Goal: Task Accomplishment & Management: Use online tool/utility

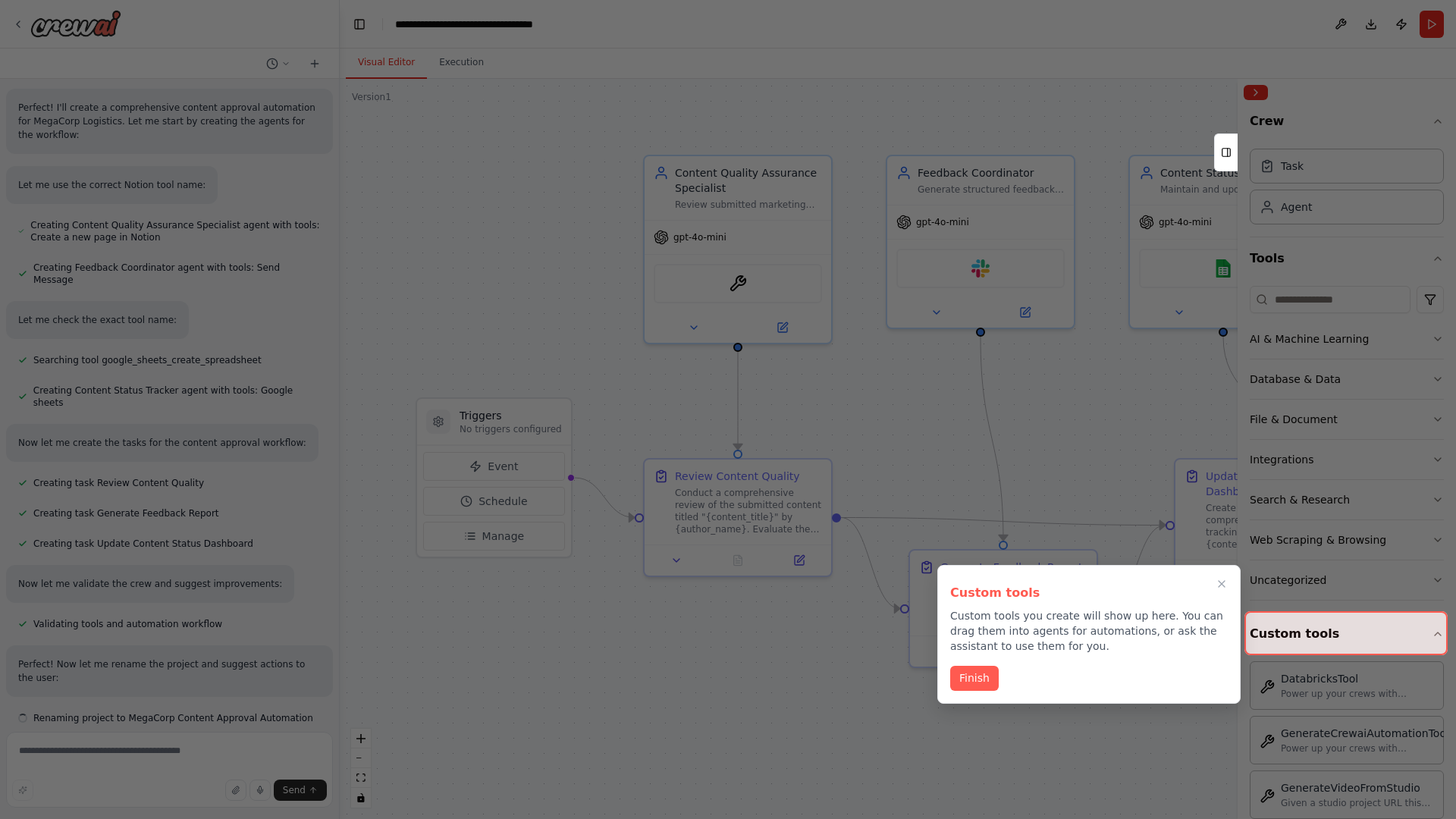
scroll to position [1676, 0]
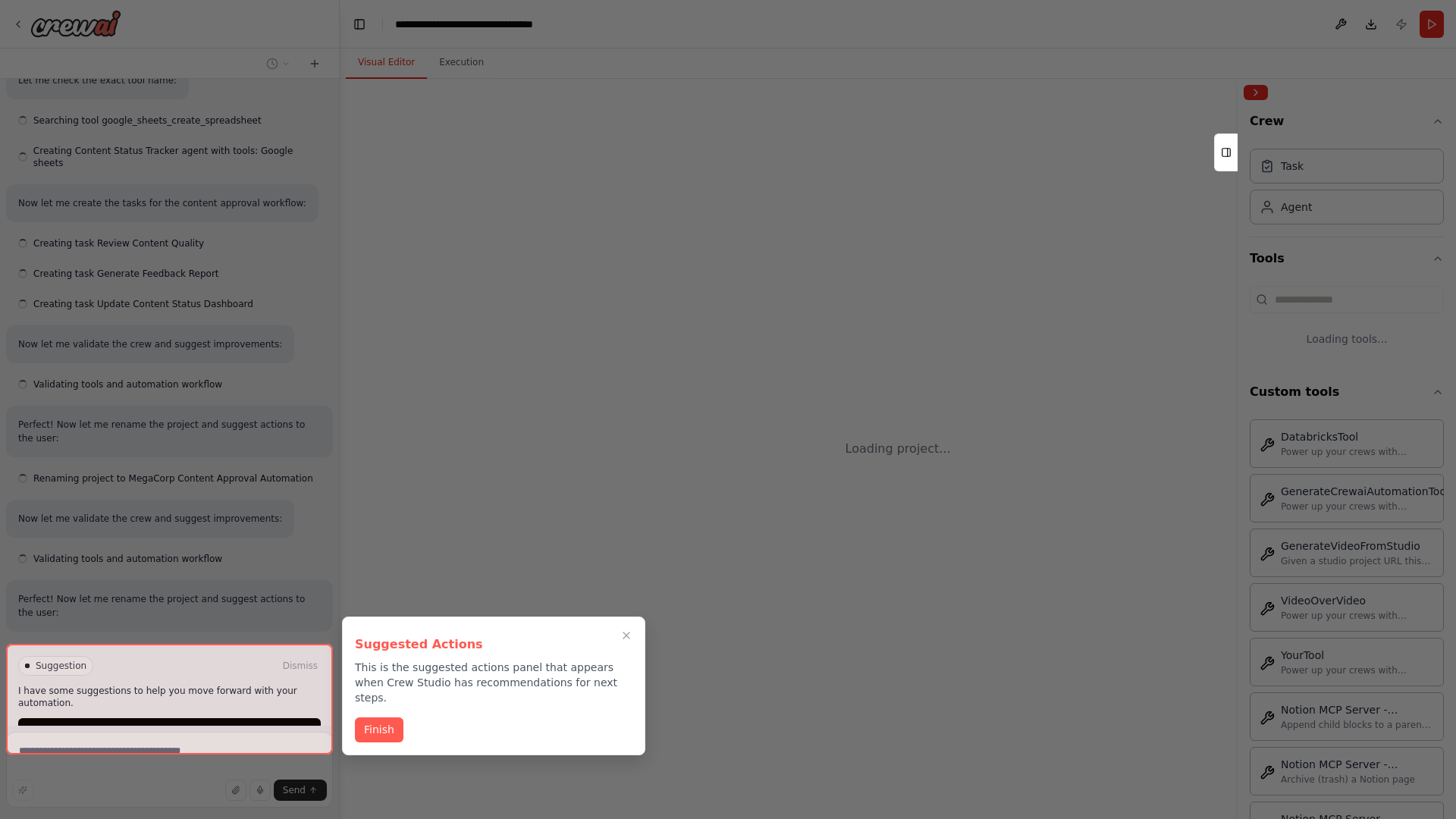
scroll to position [1943, 0]
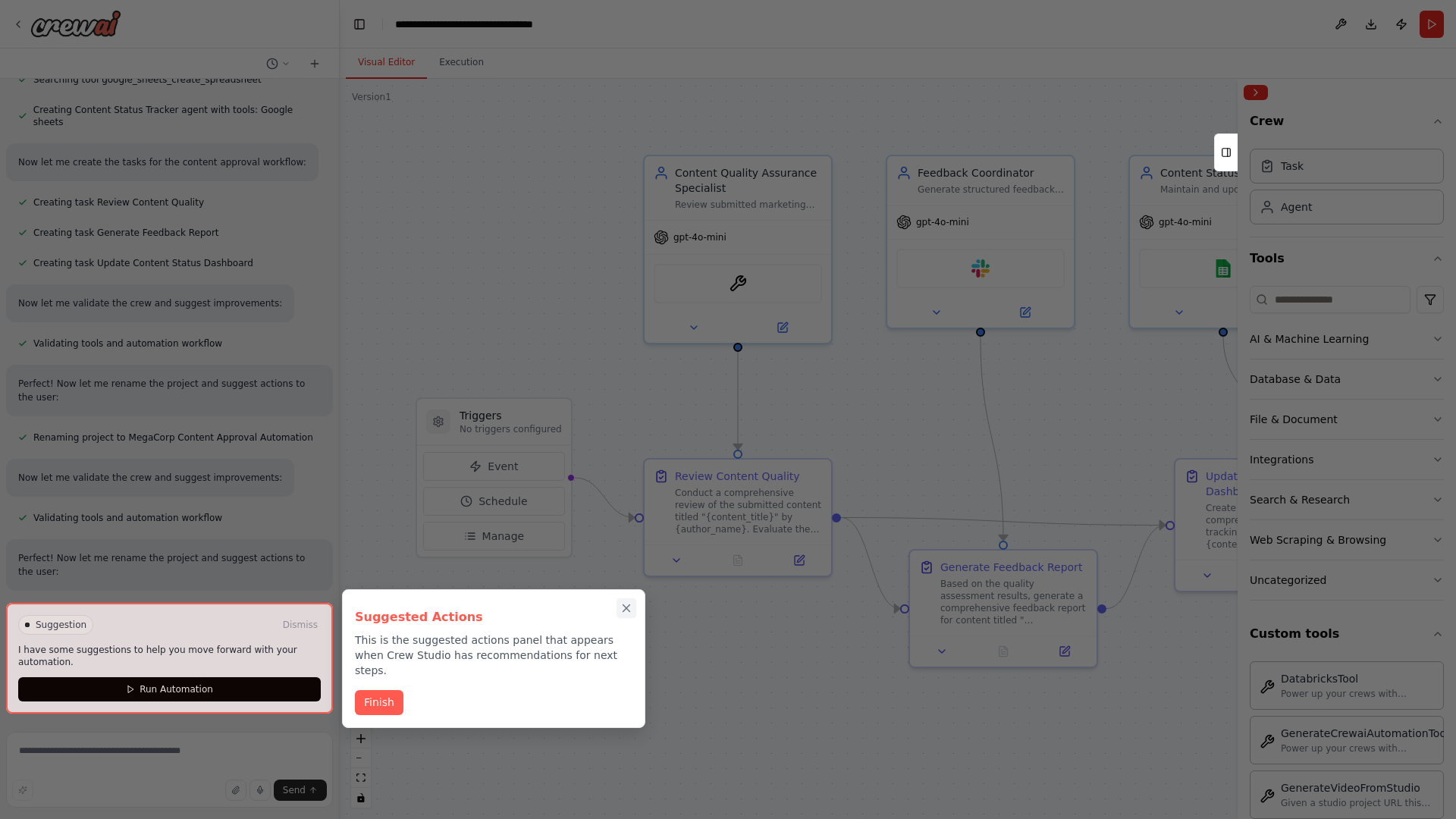
click at [626, 609] on icon "Close walkthrough" at bounding box center [626, 609] width 7 height 7
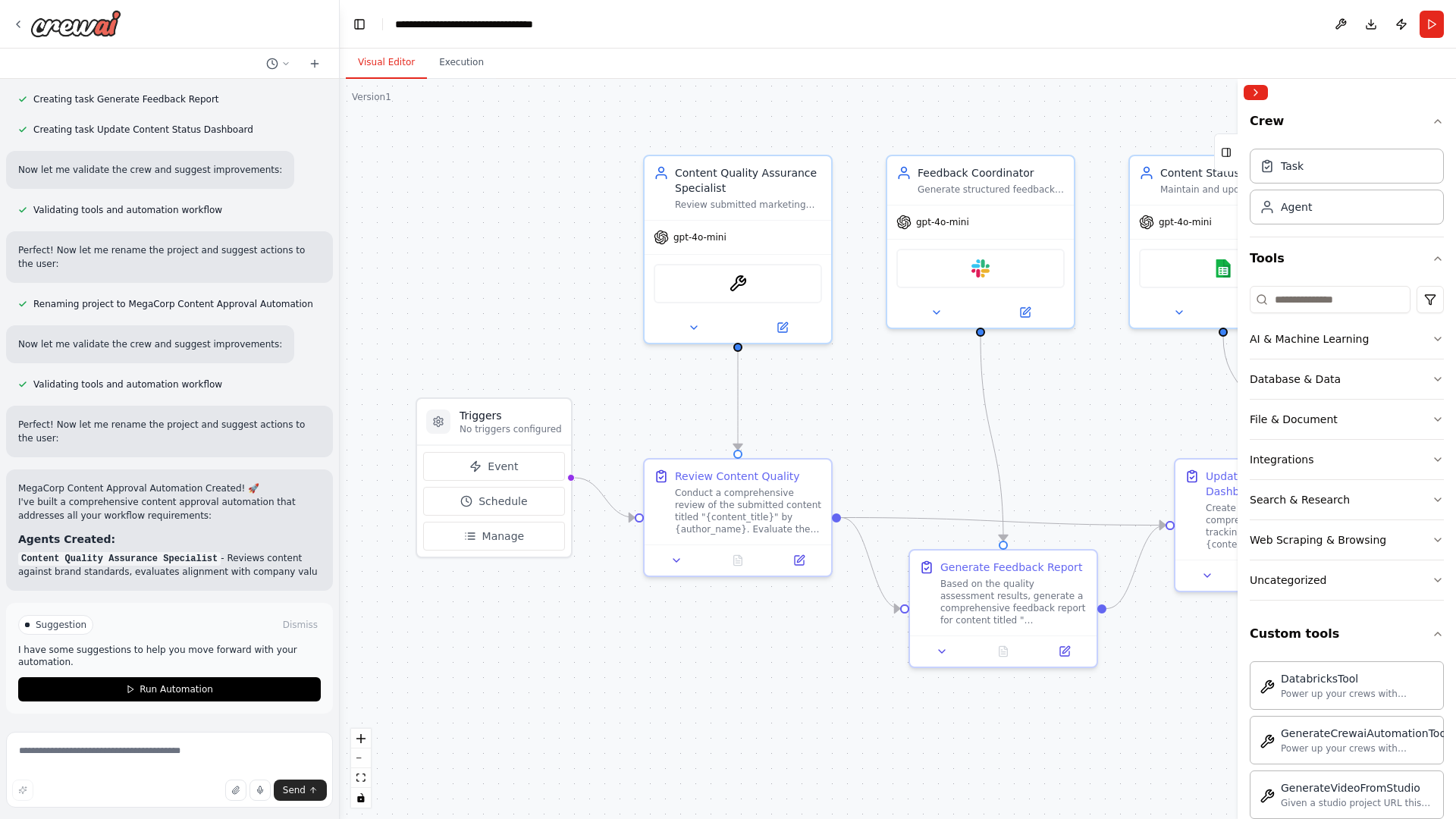
scroll to position [2090, 0]
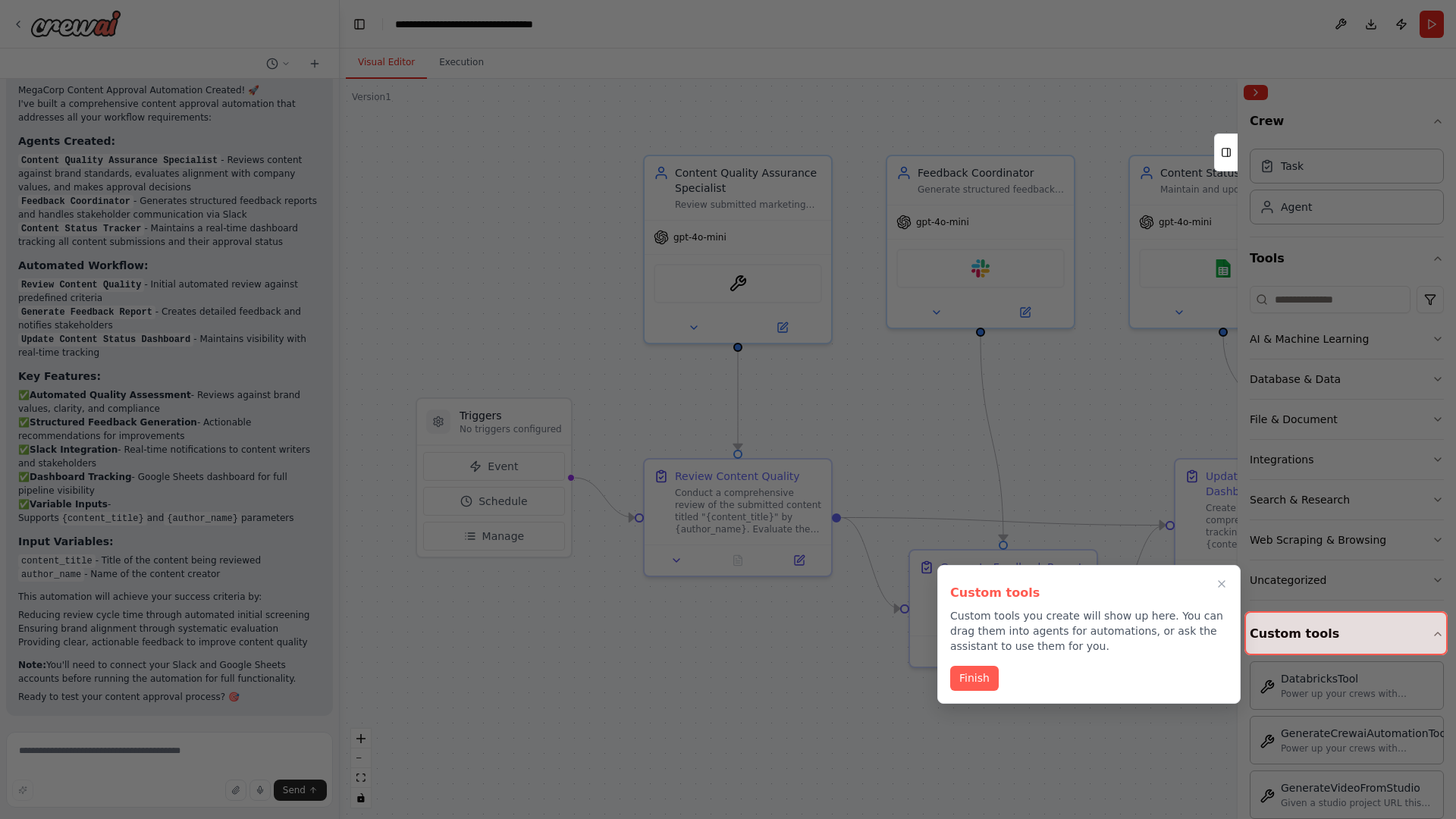
scroll to position [2333, 0]
click at [1221, 584] on icon "Close walkthrough" at bounding box center [1222, 584] width 7 height 7
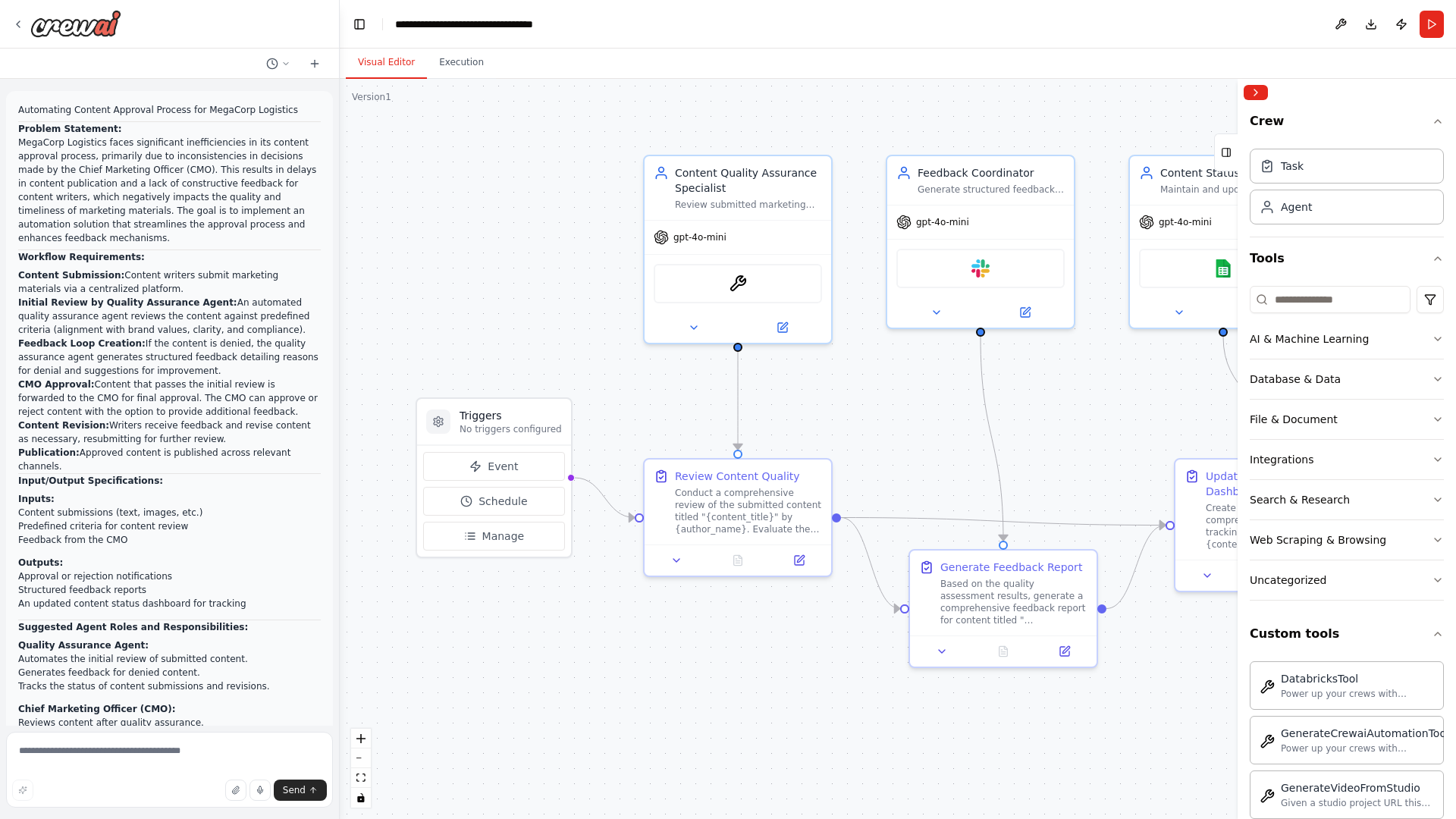
click at [22, 106] on p "Automating Content Approval Process for MegaCorp Logistics" at bounding box center [169, 110] width 303 height 13
click at [447, 167] on div ".deletable-edge-delete-btn { width: 20px; height: 20px; border: 0px solid #ffff…" at bounding box center [898, 449] width 1116 height 740
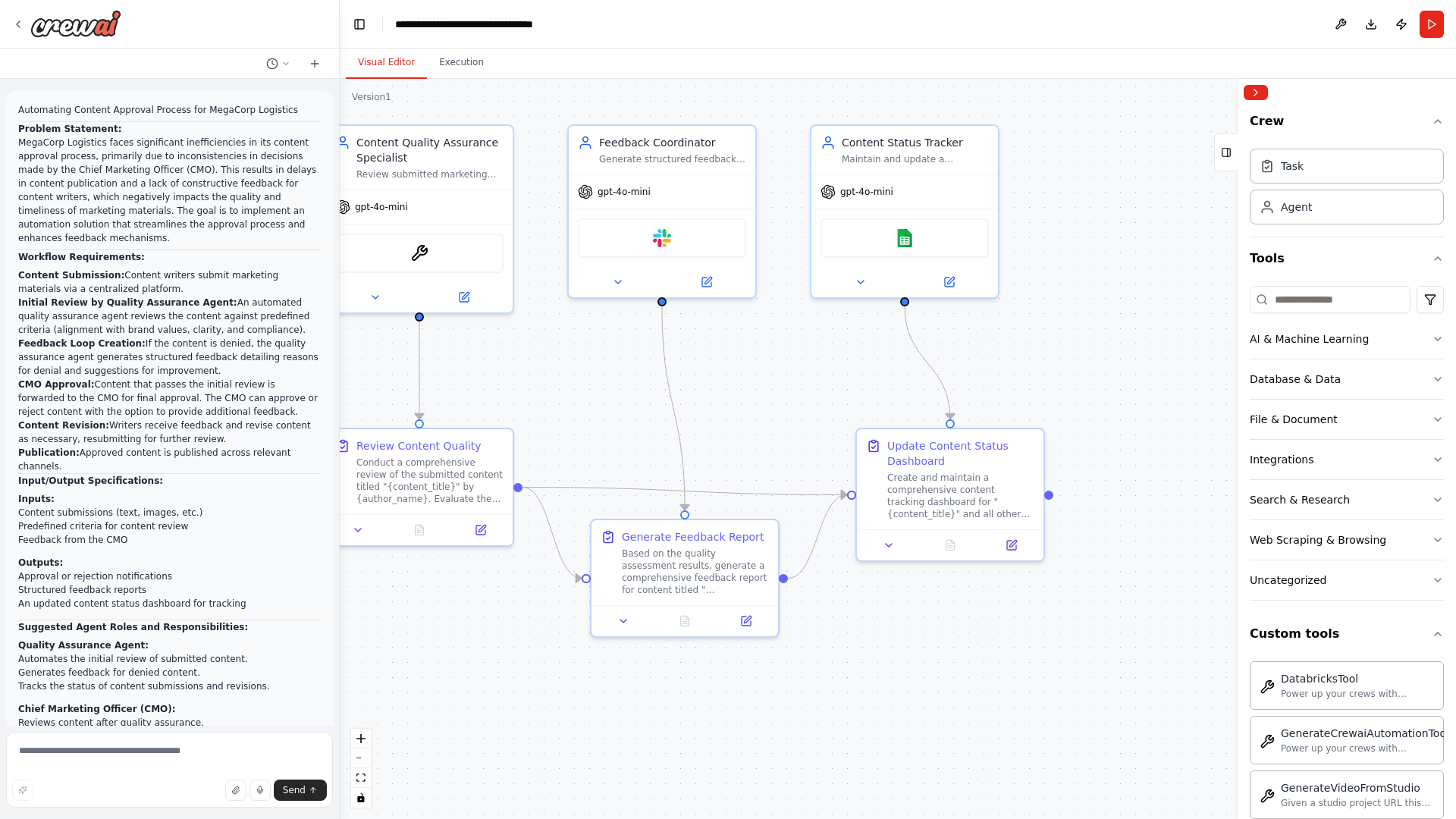
drag, startPoint x: 609, startPoint y: 582, endPoint x: 291, endPoint y: 551, distance: 319.5
click at [291, 551] on div "Automating Content Approval Process for MegaCorp Logistics Problem Statement: M…" at bounding box center [728, 409] width 1456 height 819
